Goal: Information Seeking & Learning: Learn about a topic

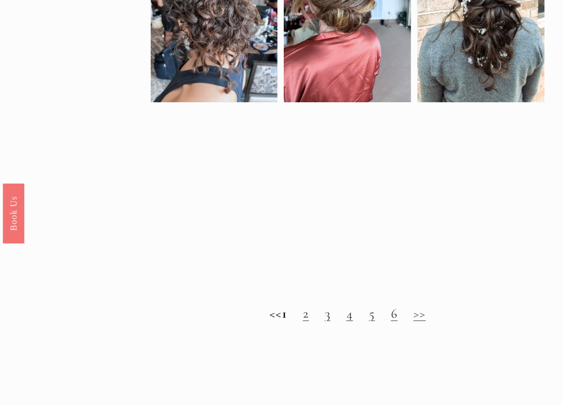
scroll to position [604, 0]
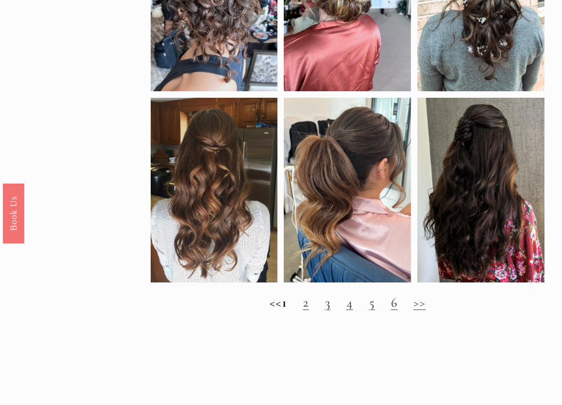
click at [310, 310] on h2 "<< 1 2 3 4 5 6 >>" at bounding box center [348, 302] width 395 height 15
click at [309, 310] on link "2" at bounding box center [306, 303] width 6 height 16
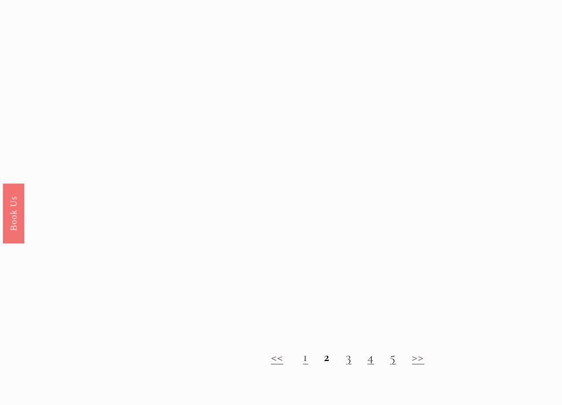
scroll to position [549, 0]
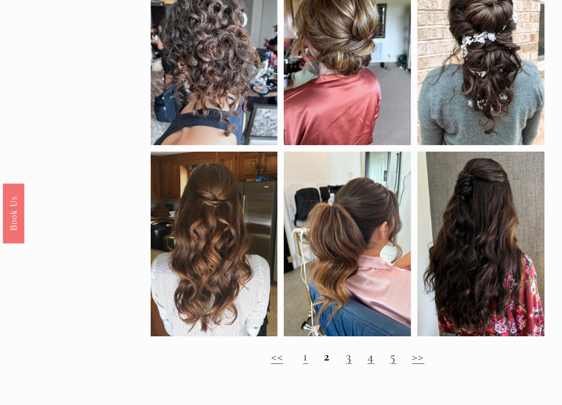
click at [351, 365] on link "3" at bounding box center [348, 357] width 5 height 16
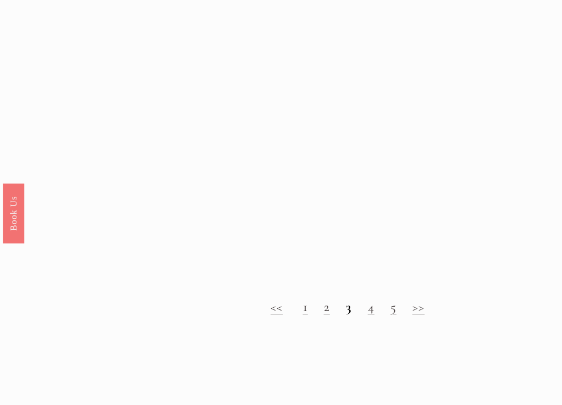
scroll to position [769, 0]
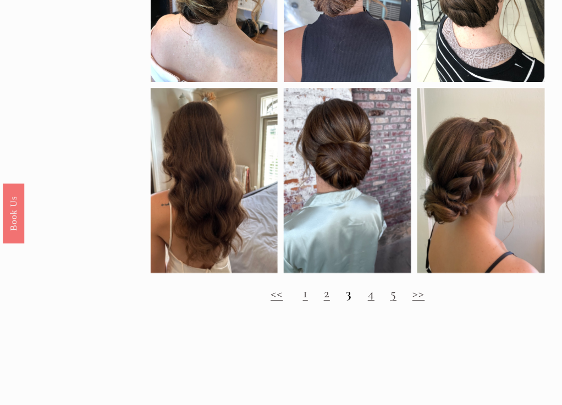
click at [368, 301] on link "4" at bounding box center [371, 293] width 7 height 16
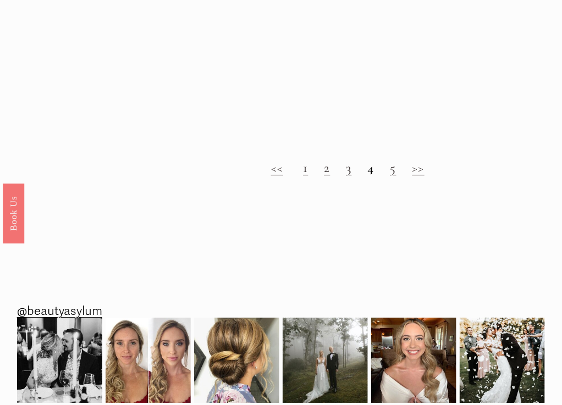
scroll to position [769, 0]
